Goal: Use online tool/utility: Use online tool/utility

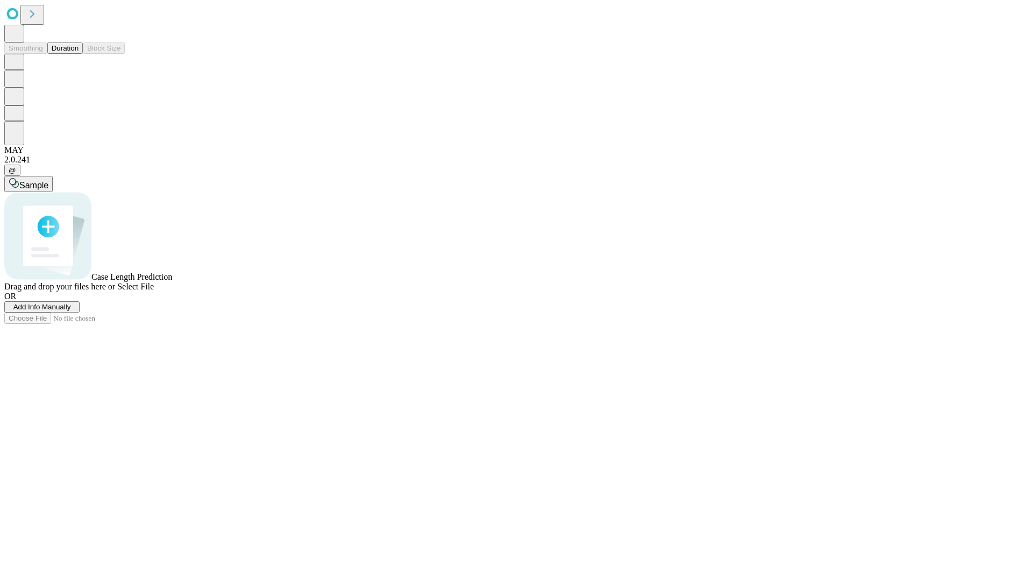
click at [79, 54] on button "Duration" at bounding box center [65, 48] width 36 height 11
click at [48, 181] on span "Sample" at bounding box center [33, 185] width 29 height 9
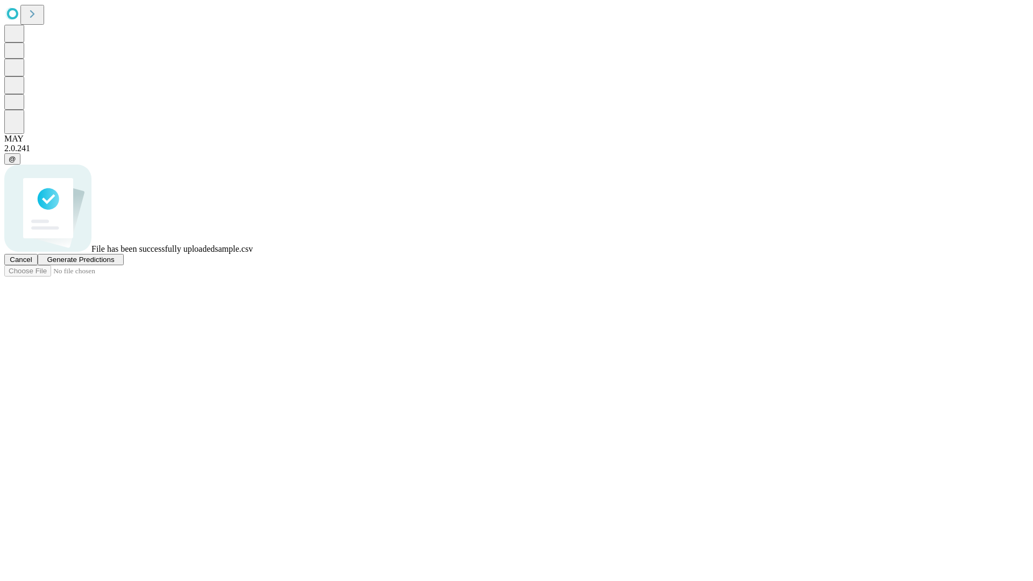
click at [114, 264] on span "Generate Predictions" at bounding box center [80, 260] width 67 height 8
